Goal: Find specific page/section: Find specific page/section

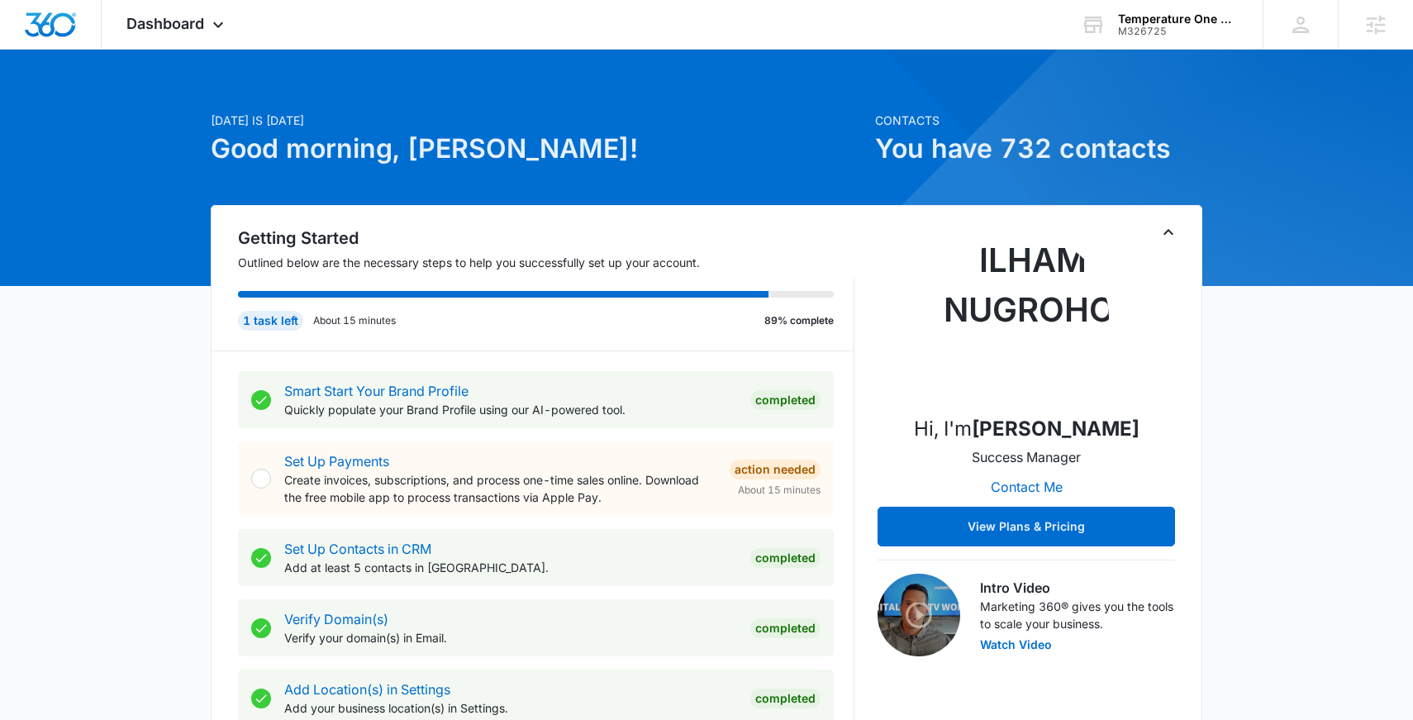
scroll to position [11, 0]
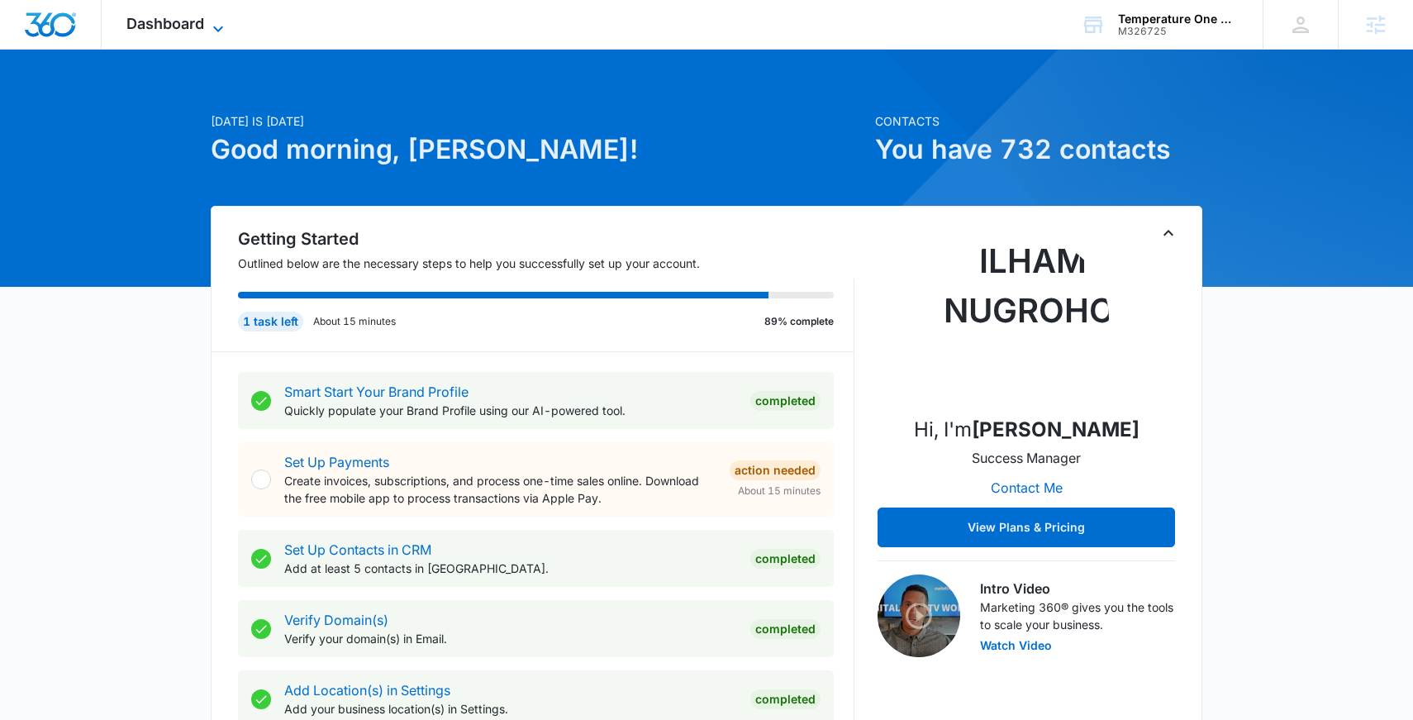
click at [193, 22] on span "Dashboard" at bounding box center [165, 23] width 78 height 17
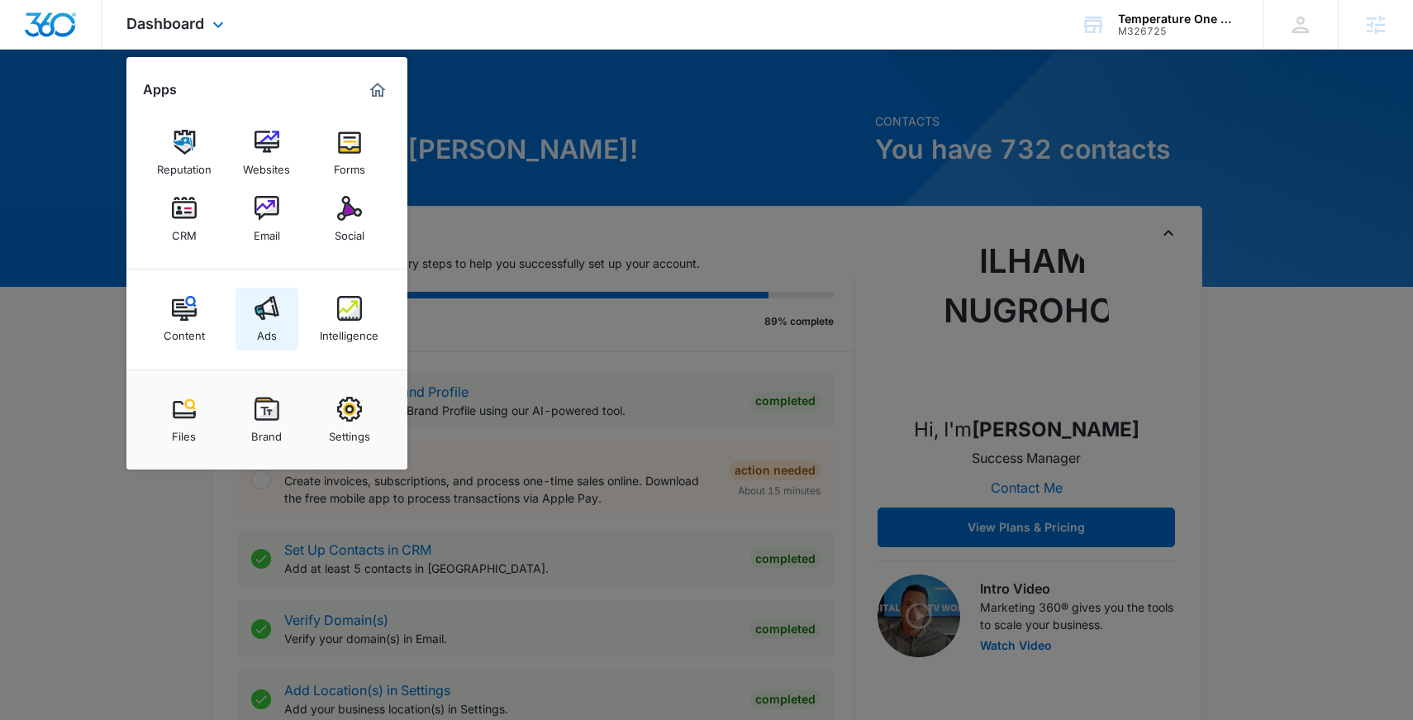
click at [265, 322] on div "Ads" at bounding box center [267, 331] width 20 height 21
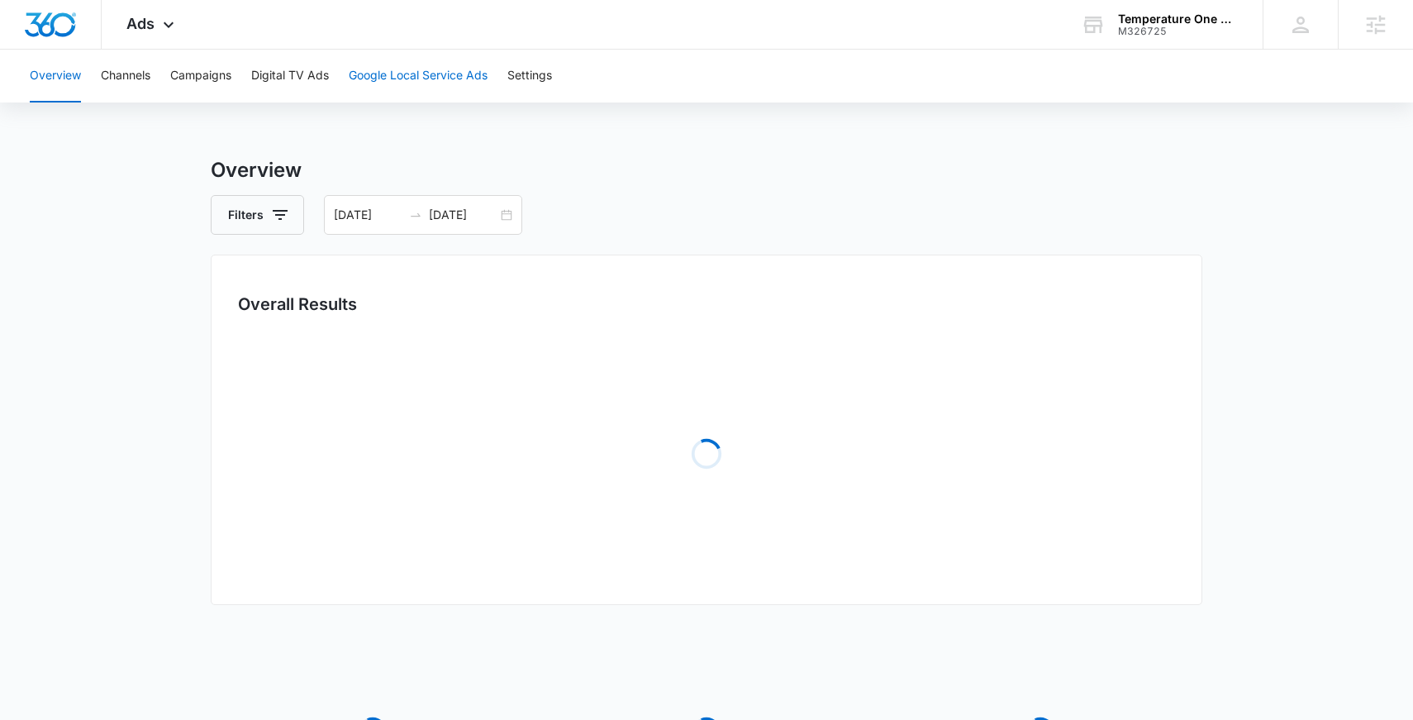
click at [450, 86] on button "Google Local Service Ads" at bounding box center [418, 76] width 139 height 53
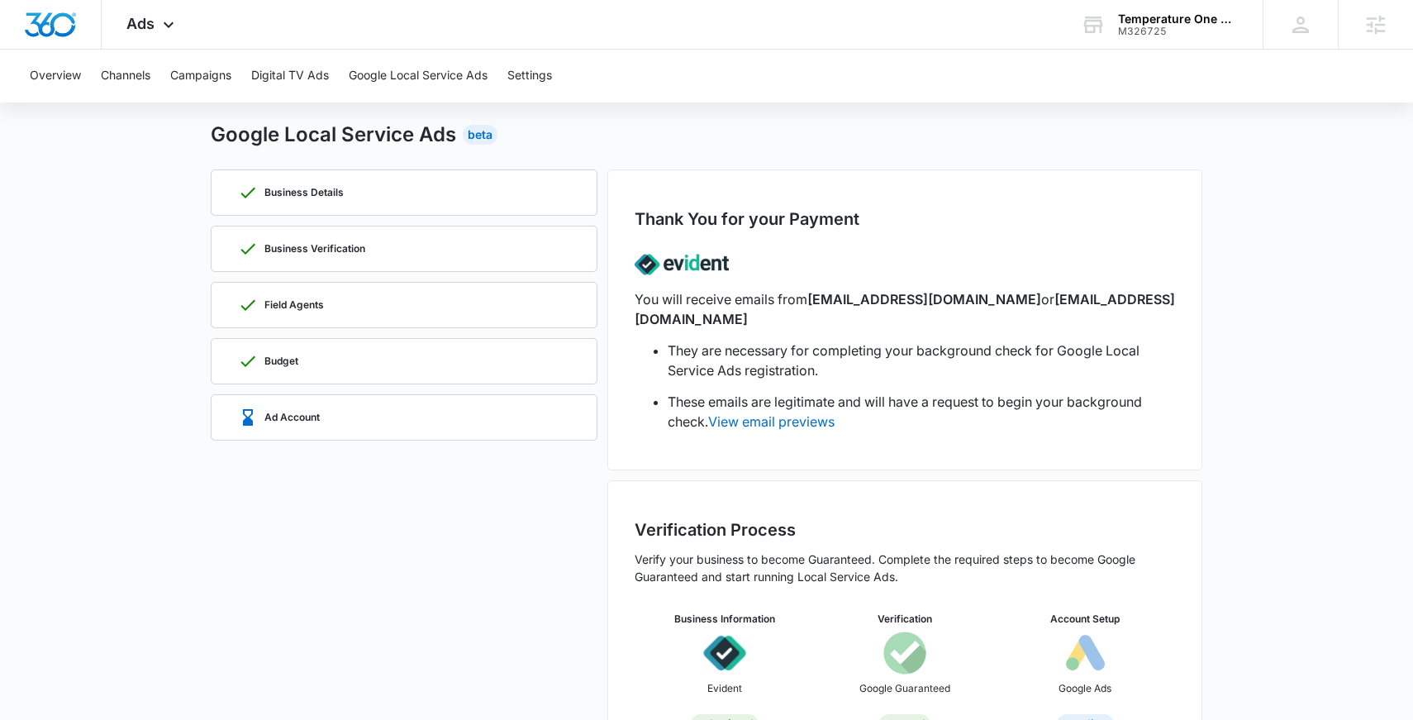
scroll to position [77, 0]
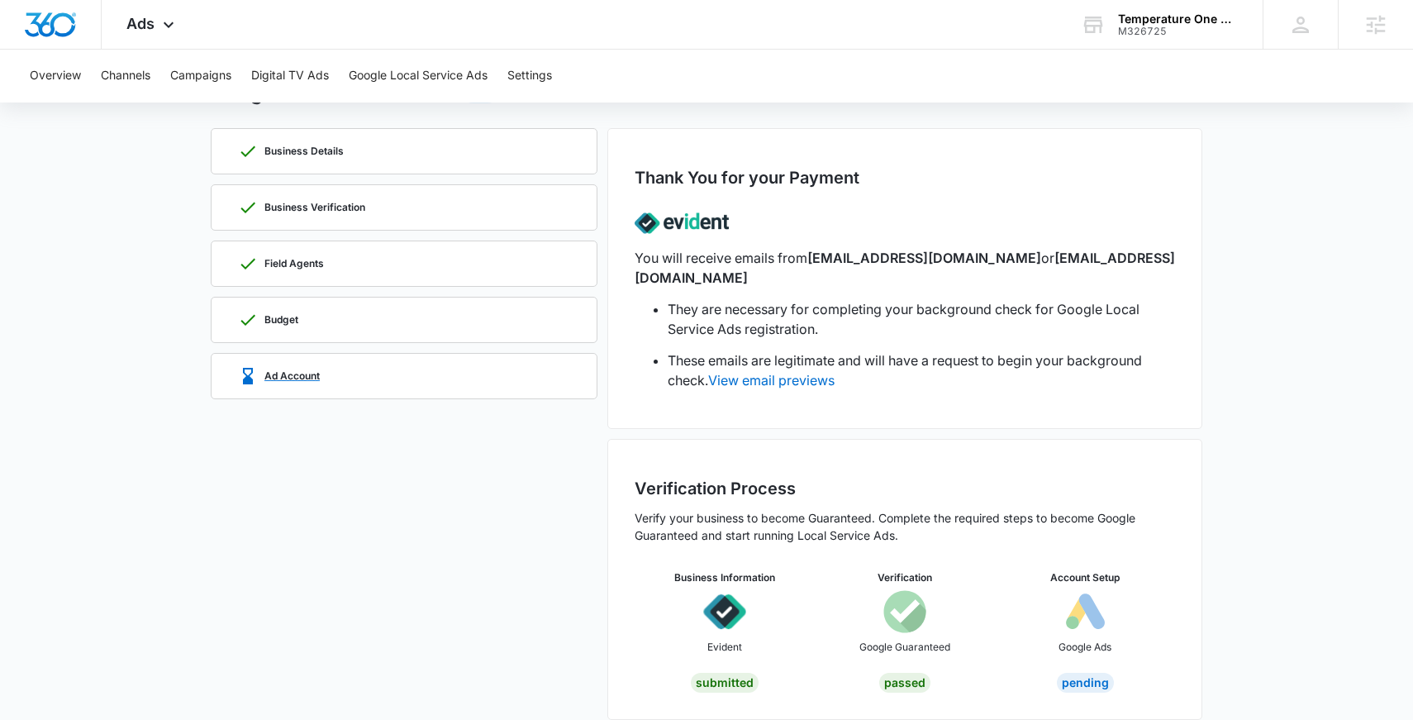
click at [328, 380] on div "Ad Account" at bounding box center [404, 376] width 332 height 45
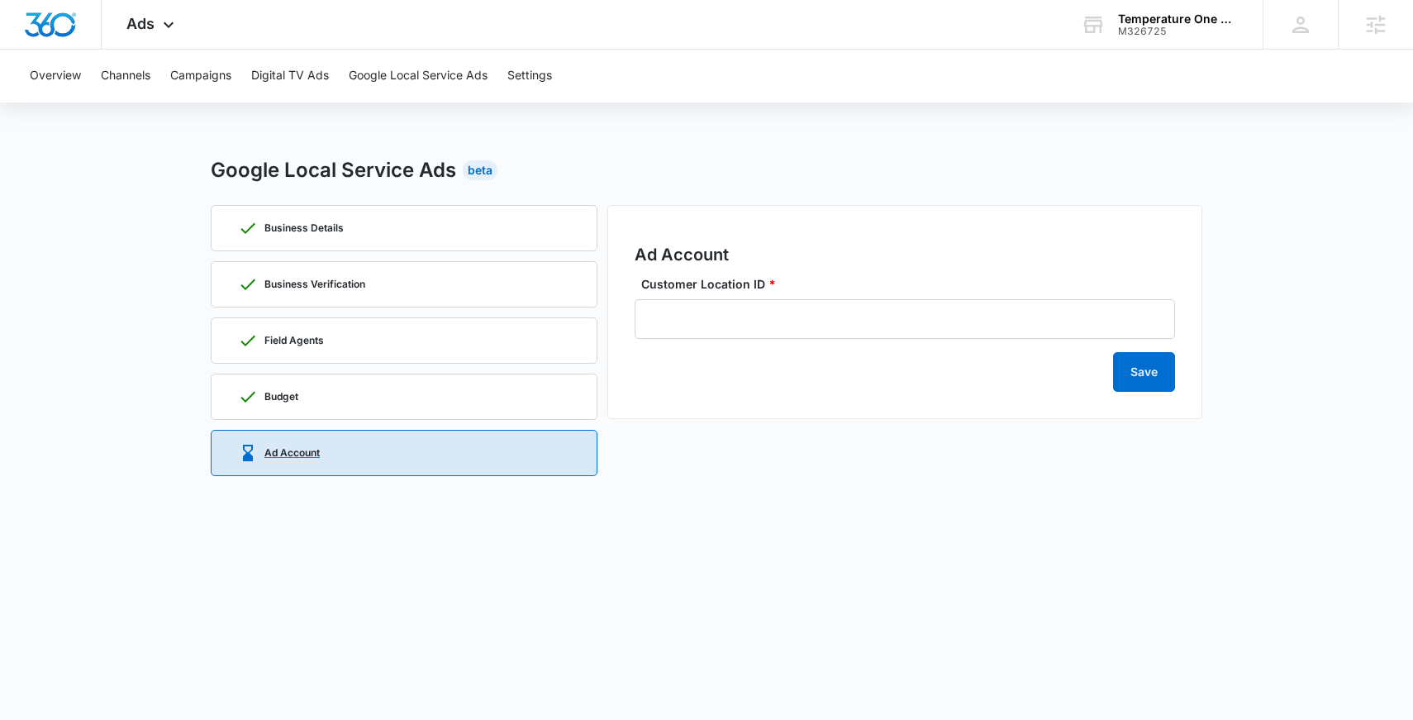
scroll to position [0, 0]
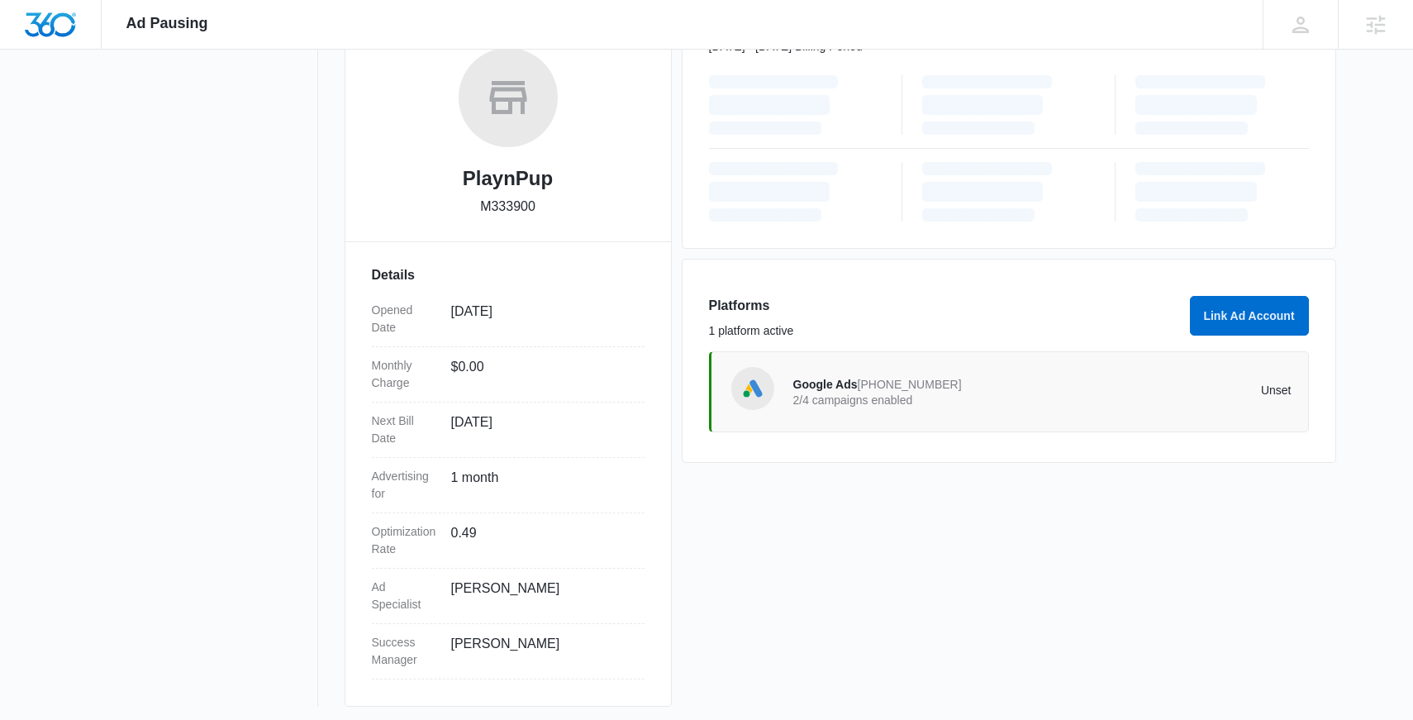
scroll to position [275, 0]
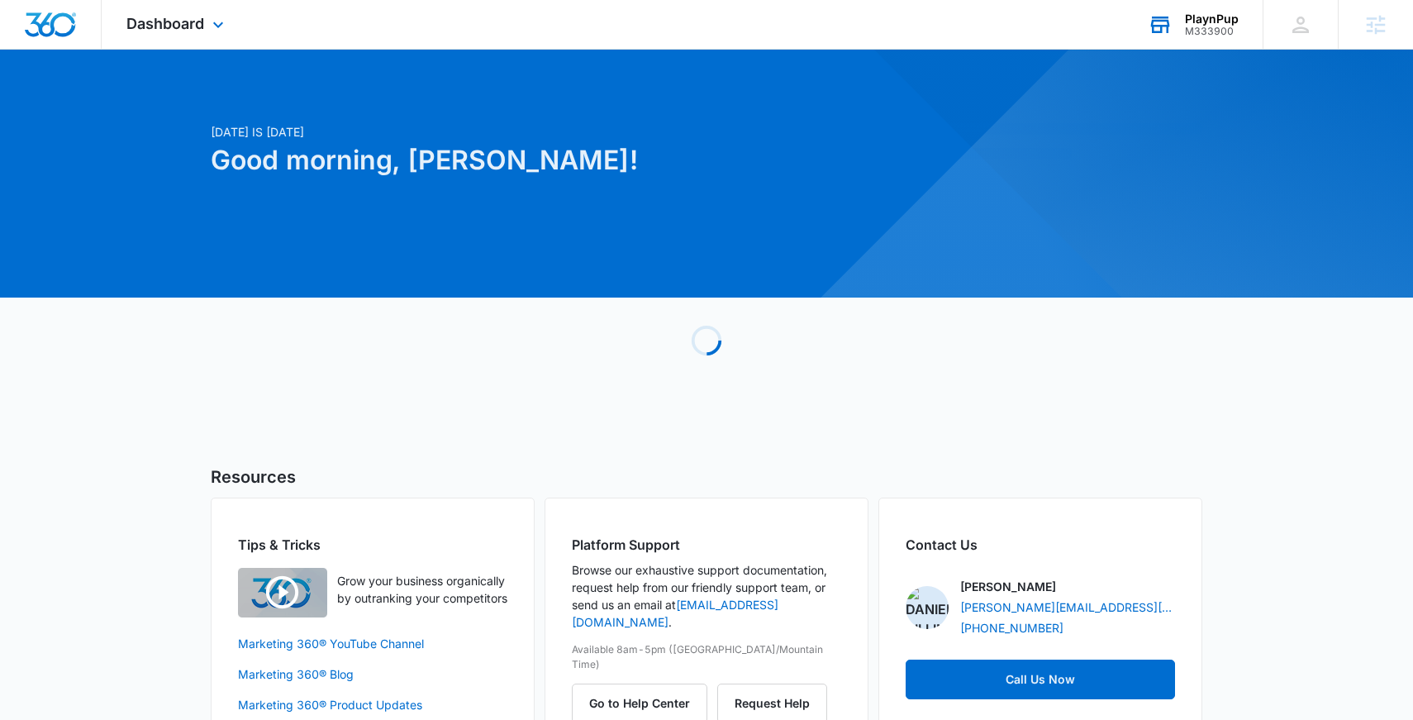
click at [1231, 8] on div "PlaynPup M333900 Your Accounts View All" at bounding box center [1193, 24] width 140 height 49
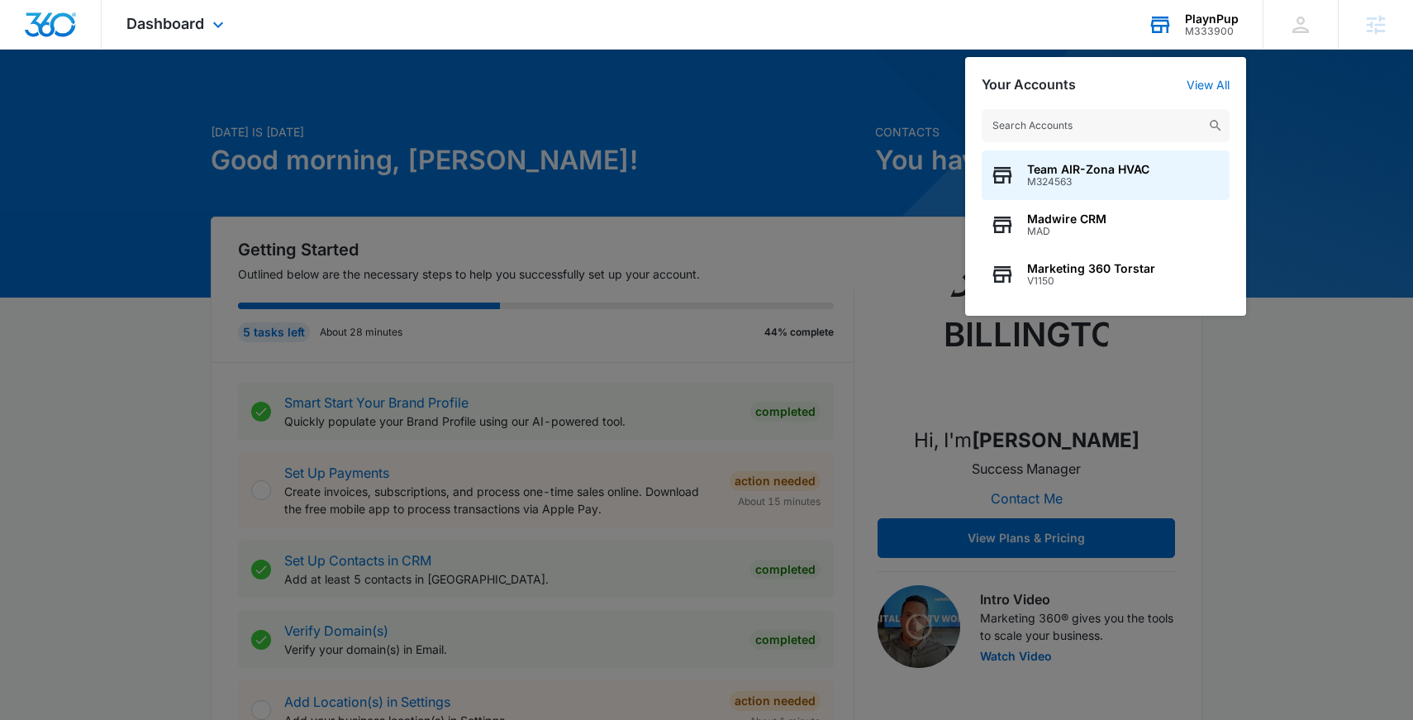
click at [1169, 116] on input "text" at bounding box center [1106, 125] width 248 height 33
type input "M333900"
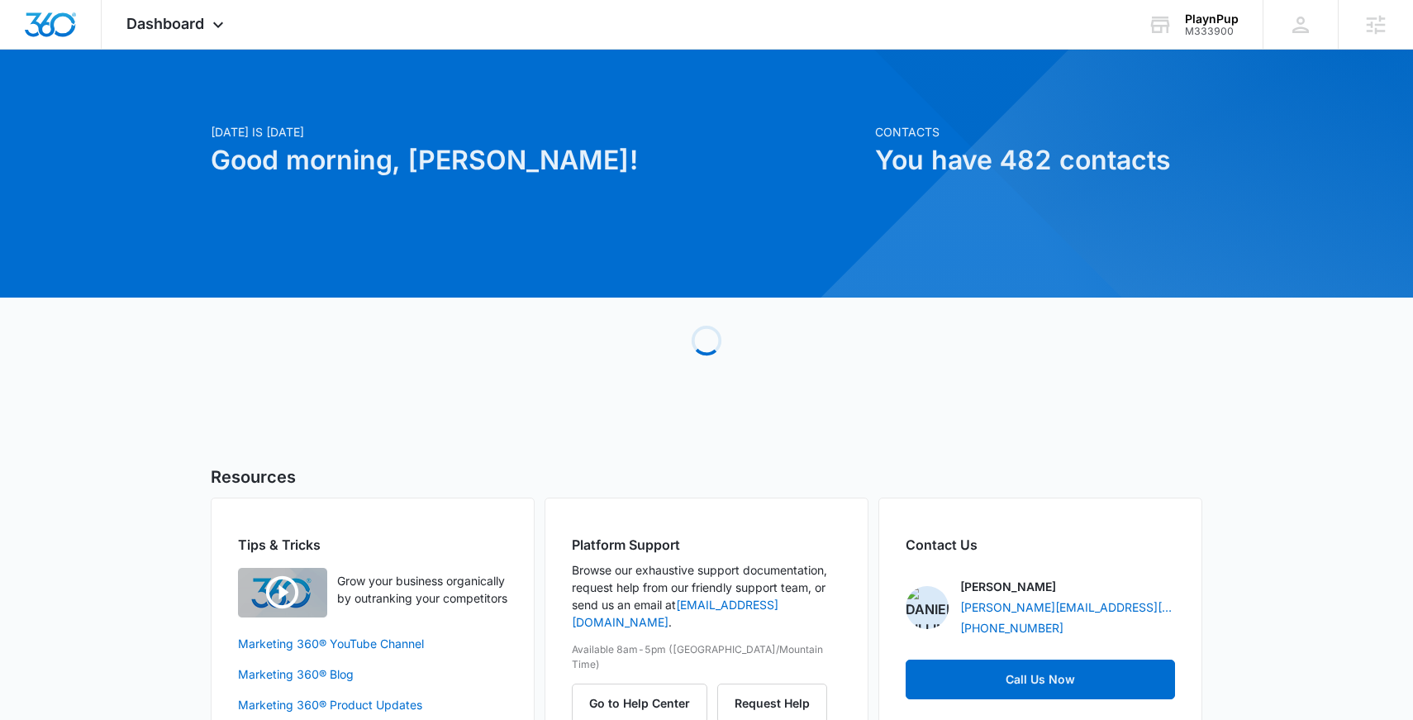
scroll to position [1, 0]
click at [1218, 29] on div "M333900" at bounding box center [1212, 32] width 54 height 12
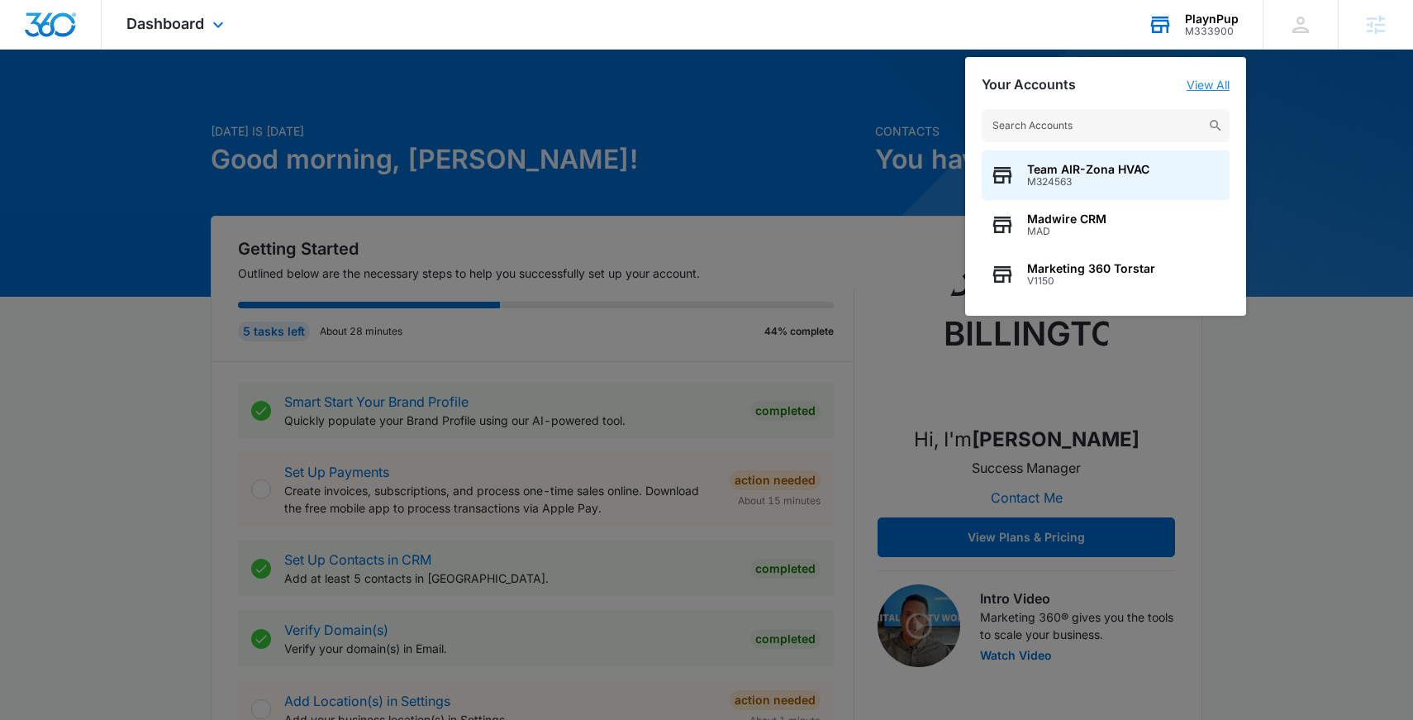
click at [1214, 85] on link "View All" at bounding box center [1208, 85] width 43 height 14
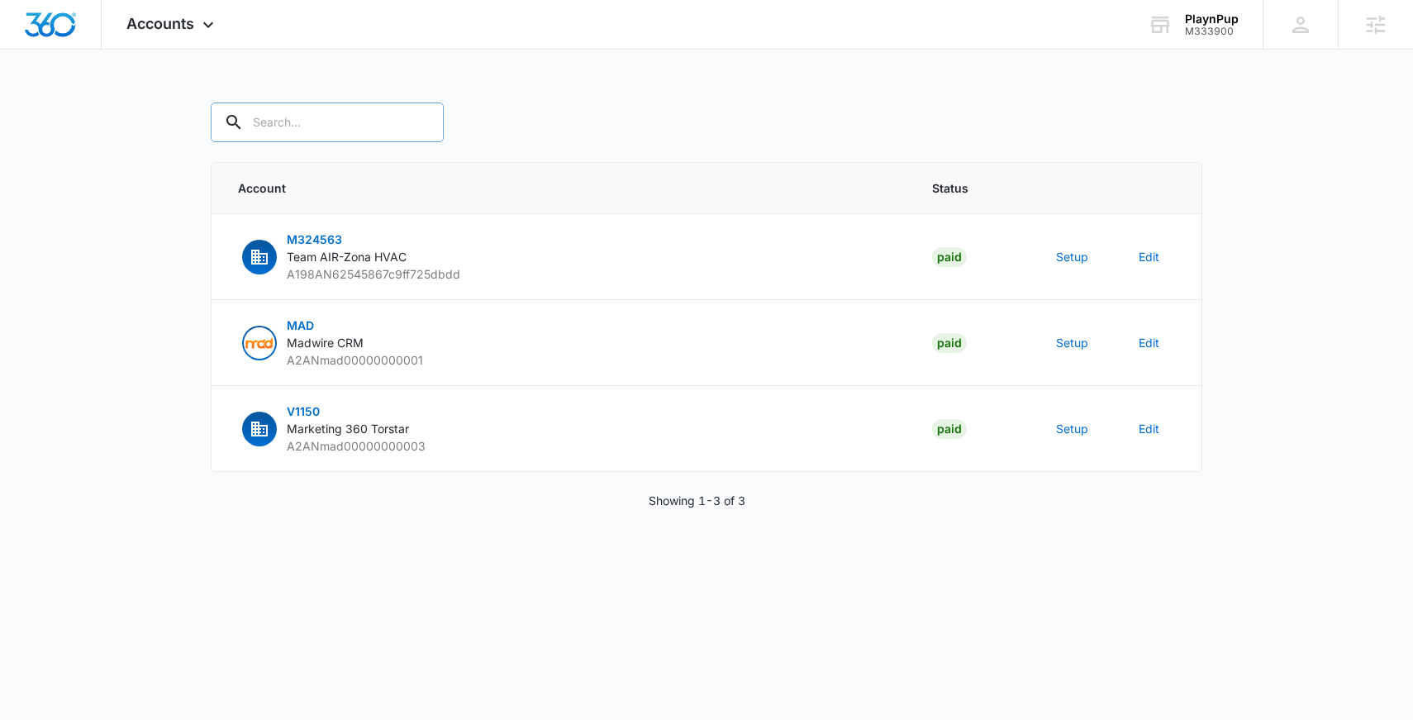
click at [351, 121] on input "text" at bounding box center [327, 122] width 233 height 40
paste input "M333900"
type input "M333900"
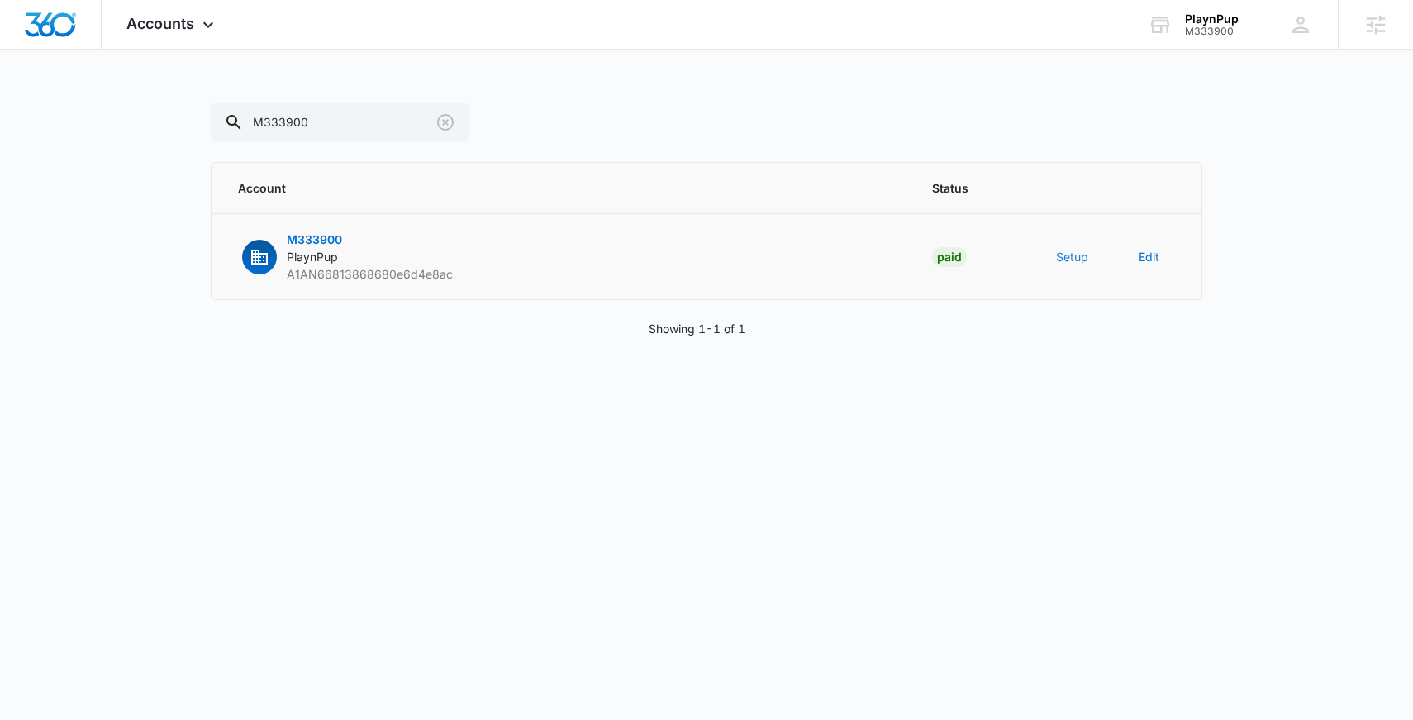
click at [1080, 255] on button "Setup" at bounding box center [1072, 256] width 32 height 17
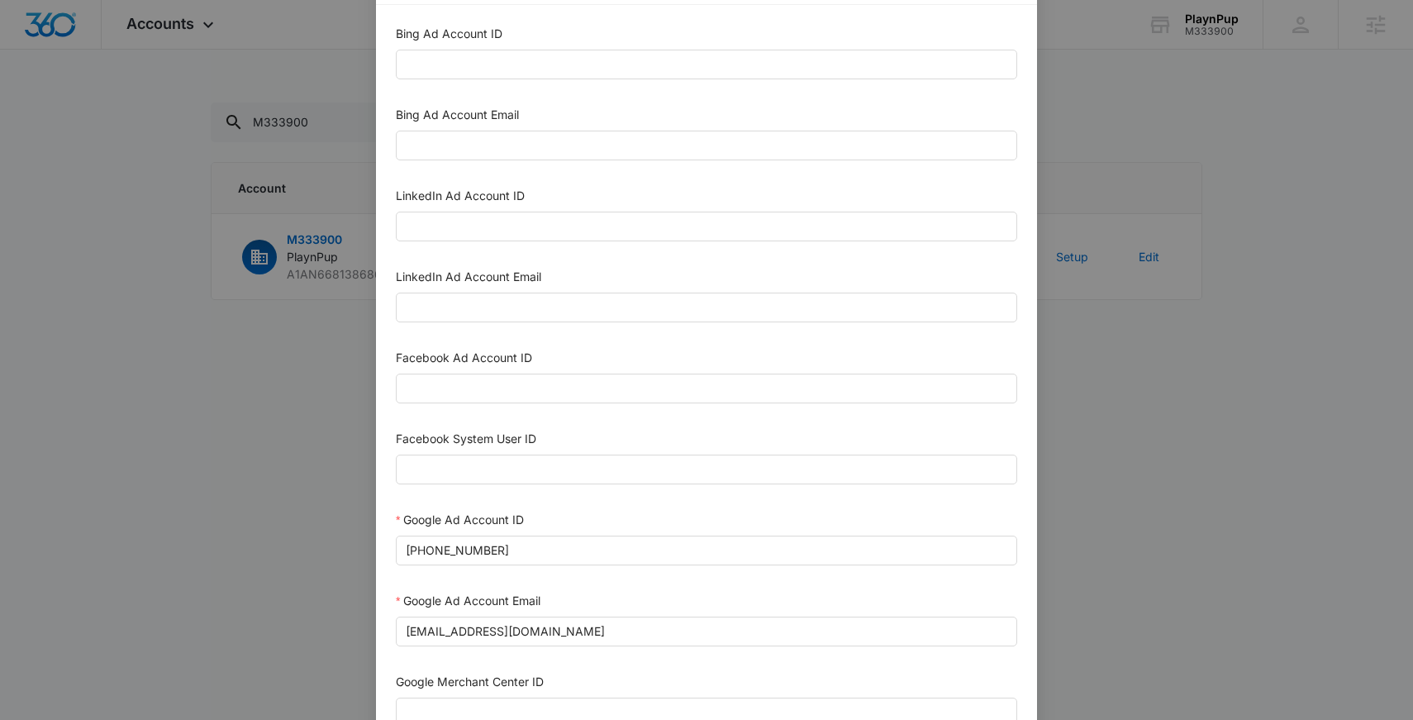
scroll to position [58, 0]
